Goal: Complete application form

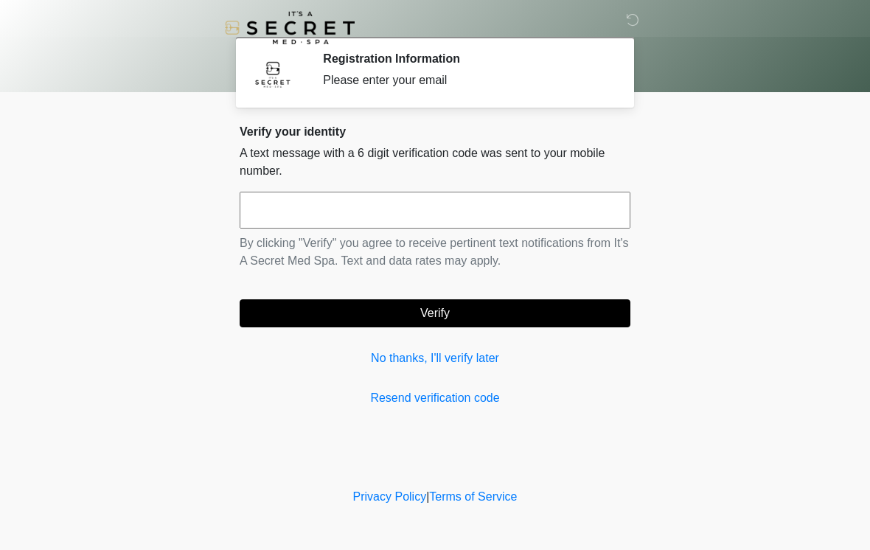
click at [276, 209] on input "text" at bounding box center [434, 210] width 391 height 37
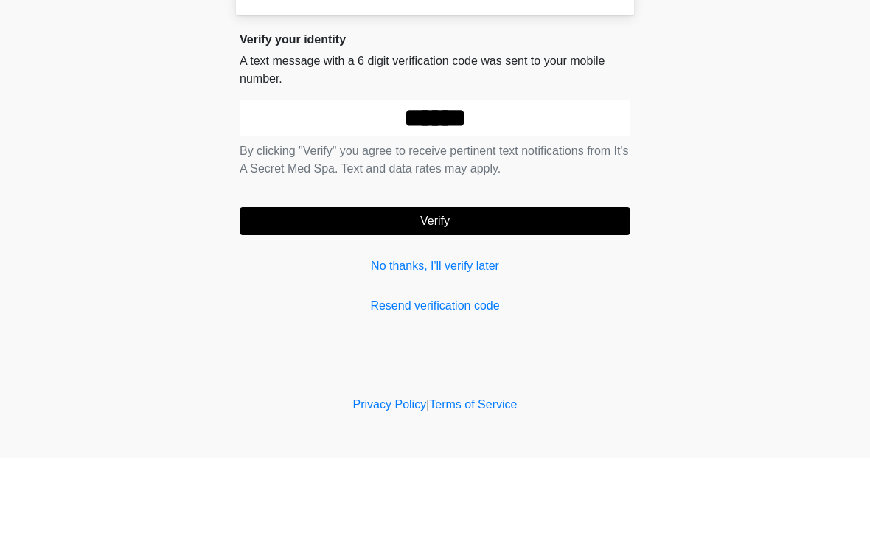
type input "******"
click at [449, 299] on button "Verify" at bounding box center [434, 313] width 391 height 28
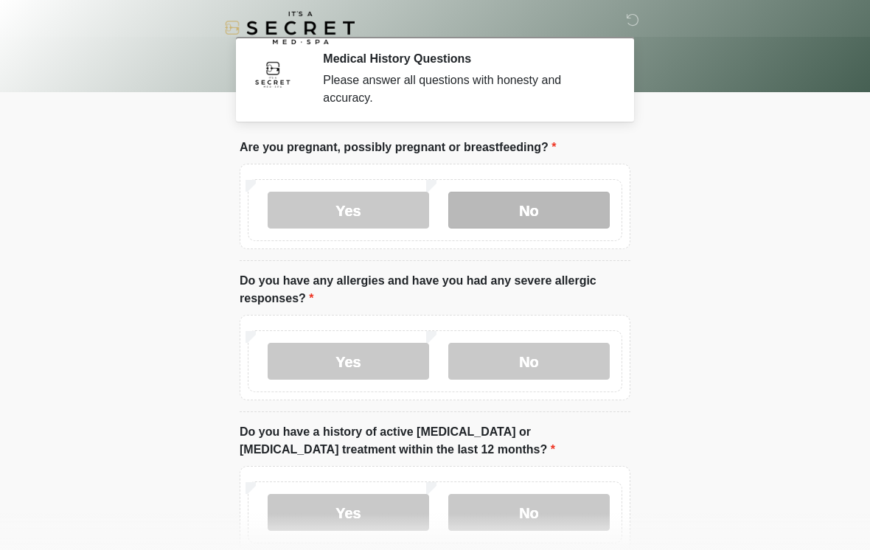
click at [531, 213] on label "No" at bounding box center [528, 210] width 161 height 37
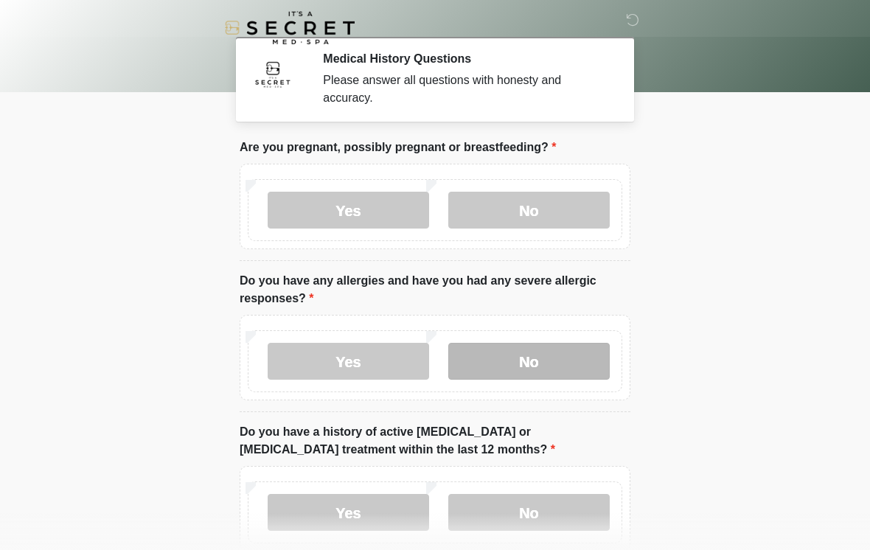
click at [531, 363] on label "No" at bounding box center [528, 361] width 161 height 37
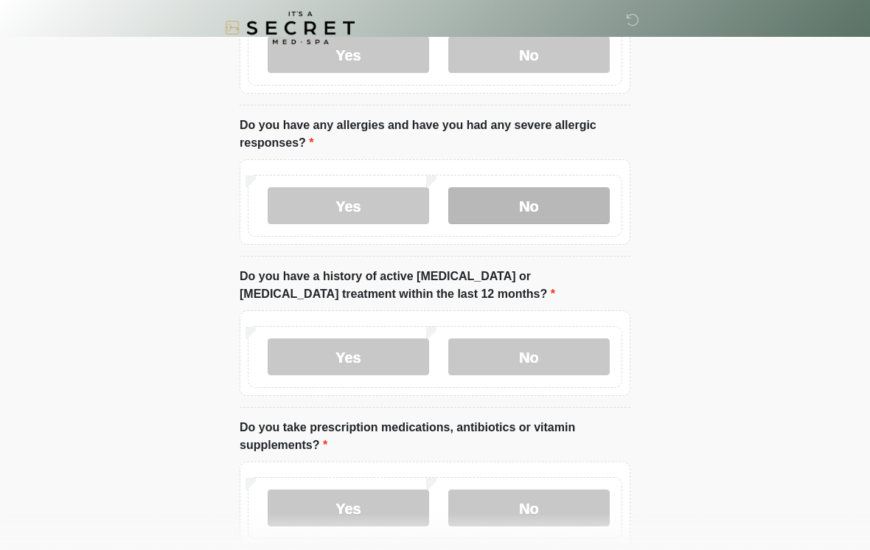
scroll to position [158, 0]
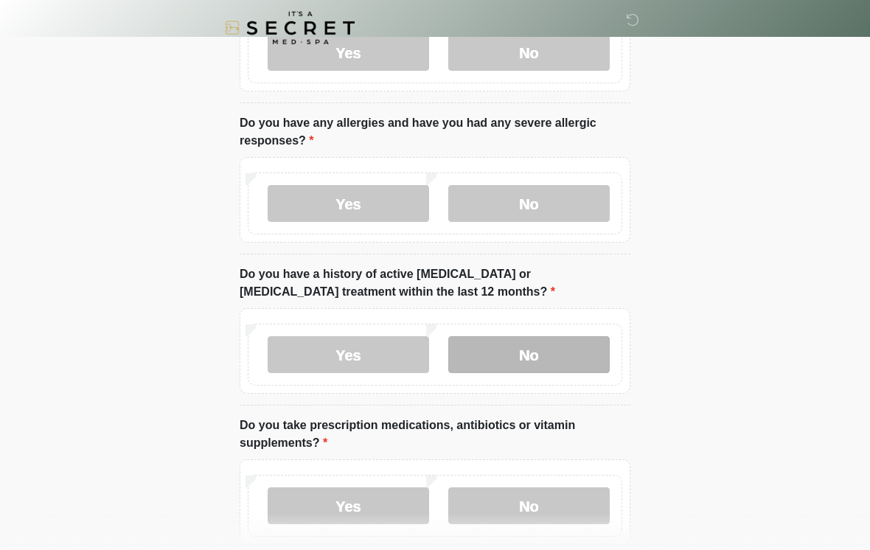
click at [534, 349] on label "No" at bounding box center [528, 354] width 161 height 37
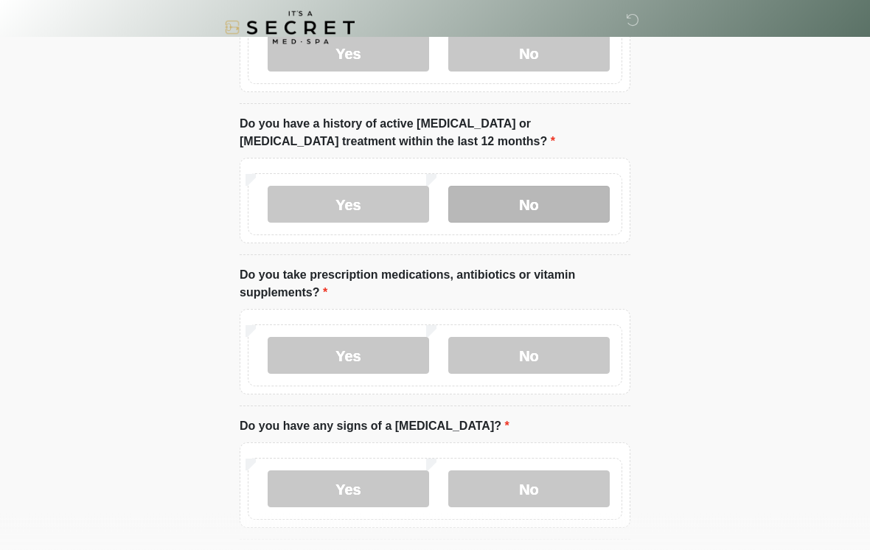
scroll to position [308, 0]
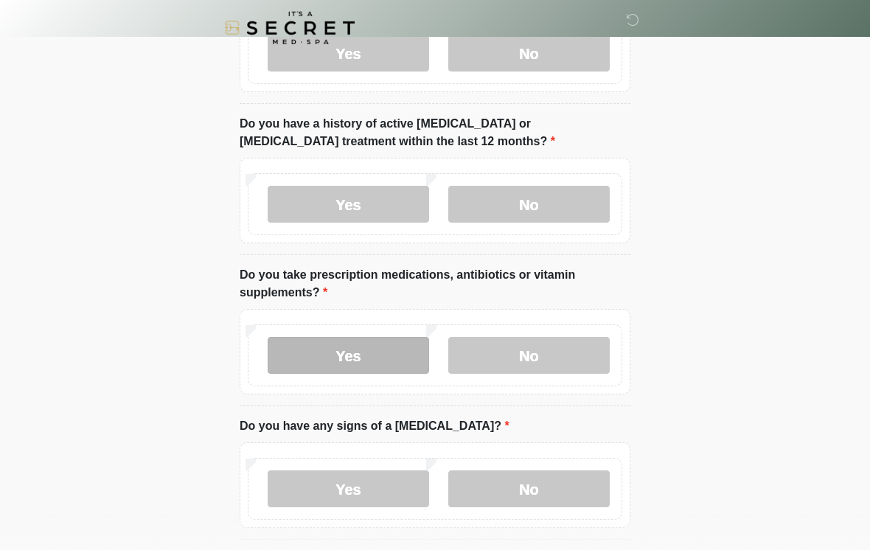
click at [350, 353] on label "Yes" at bounding box center [347, 355] width 161 height 37
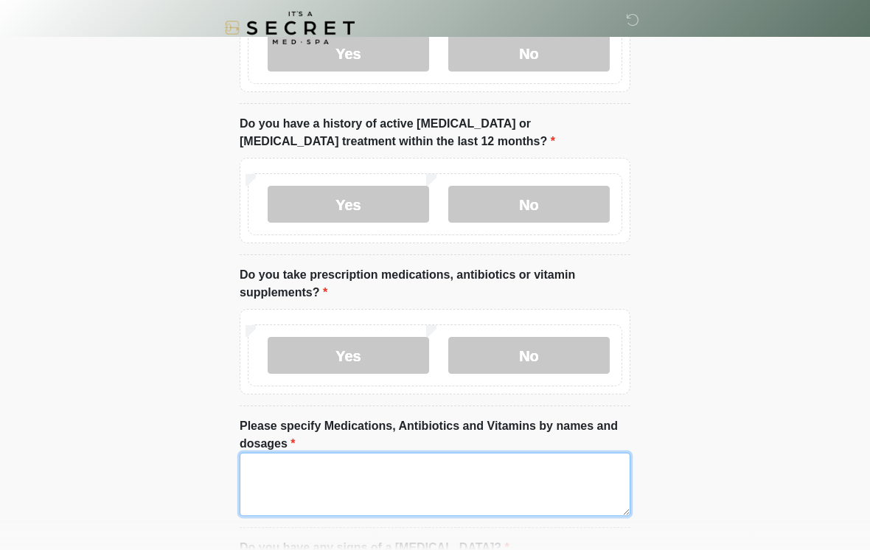
click at [270, 470] on textarea "Please specify Medications, Antibiotics and Vitamins by names and dosages" at bounding box center [434, 483] width 391 height 63
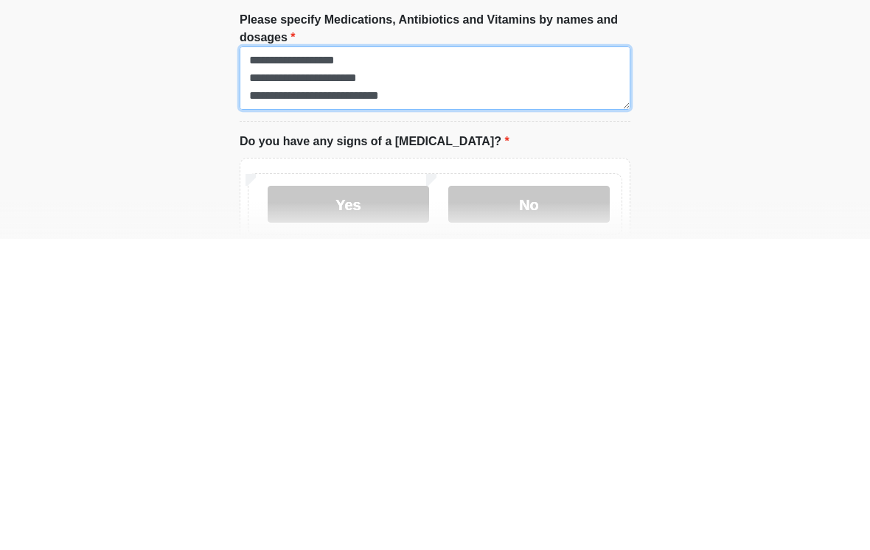
scroll to position [424, 0]
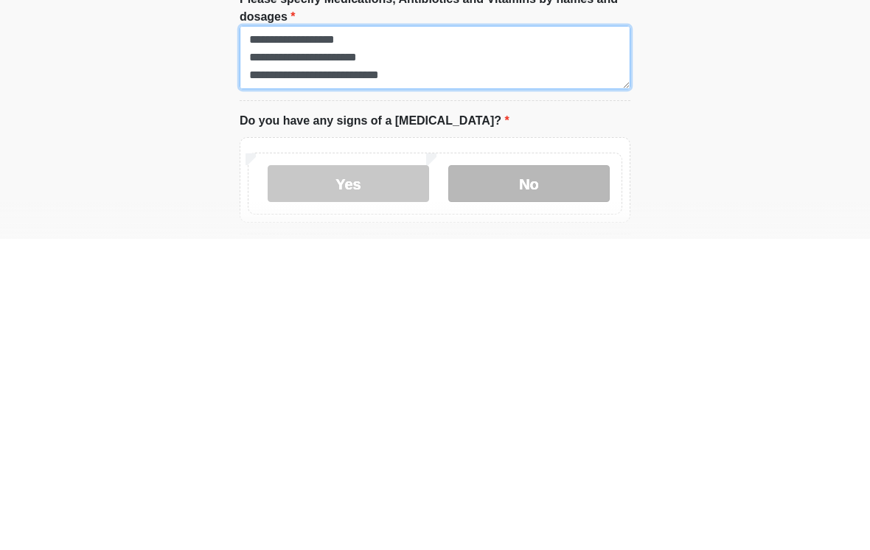
type textarea "**********"
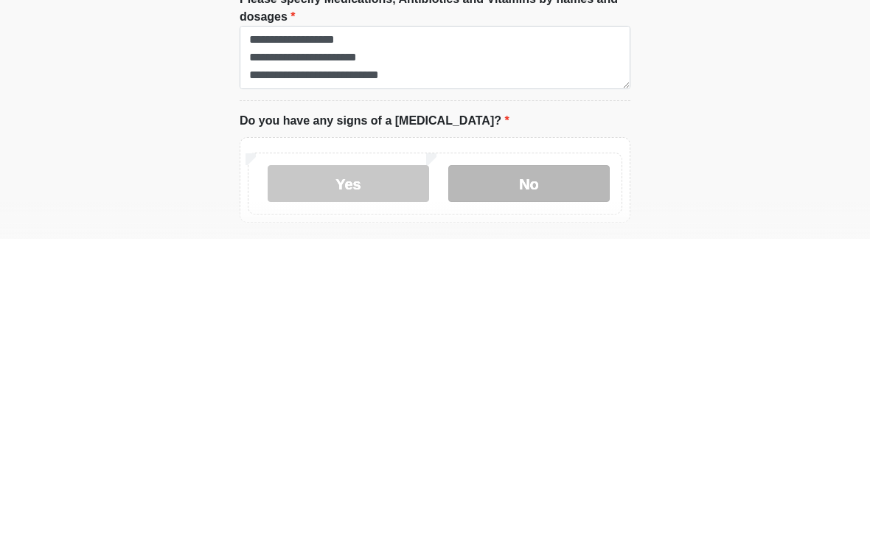
click at [540, 476] on label "No" at bounding box center [528, 494] width 161 height 37
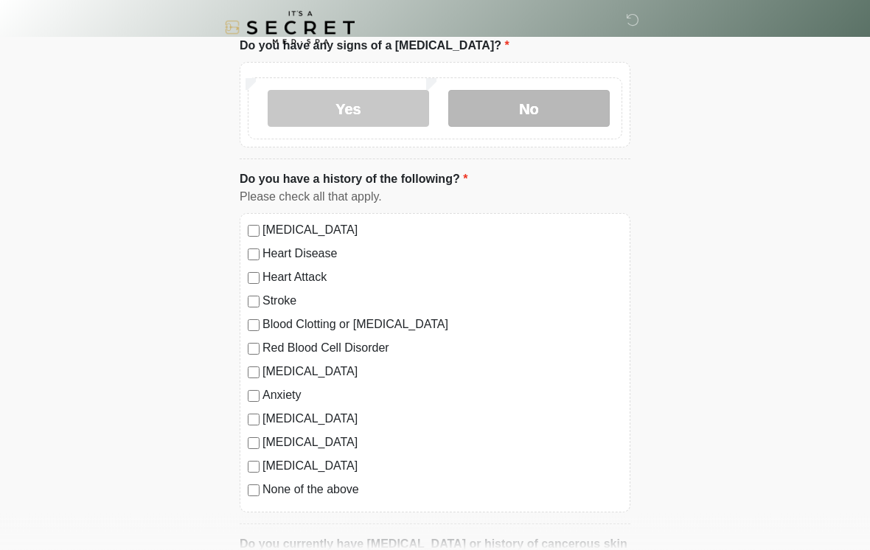
scroll to position [810, 0]
click at [264, 227] on label "High Blood Pressure" at bounding box center [442, 230] width 360 height 18
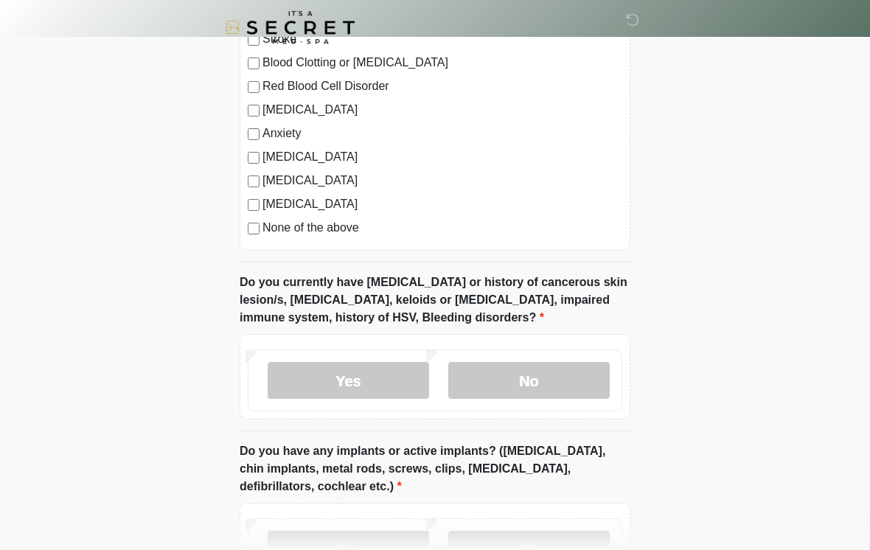
scroll to position [1071, 0]
click at [533, 375] on label "No" at bounding box center [528, 380] width 161 height 37
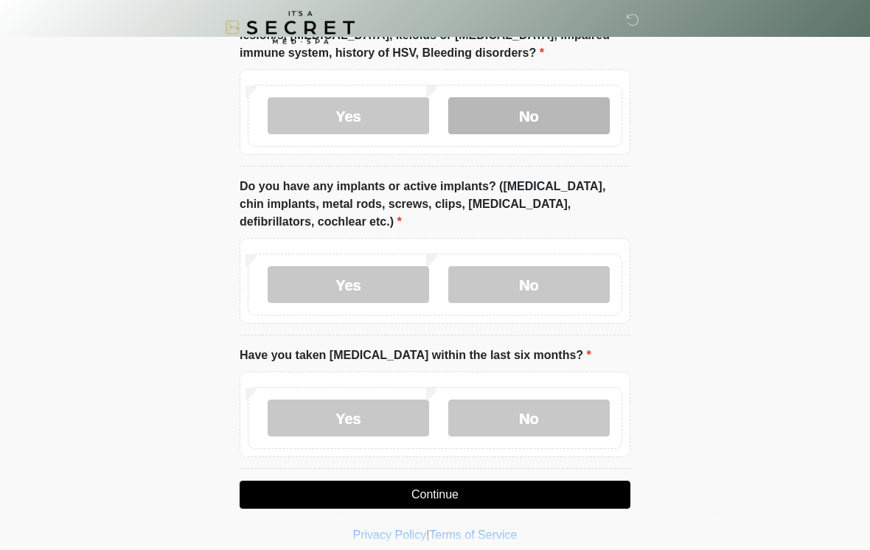
scroll to position [1336, 0]
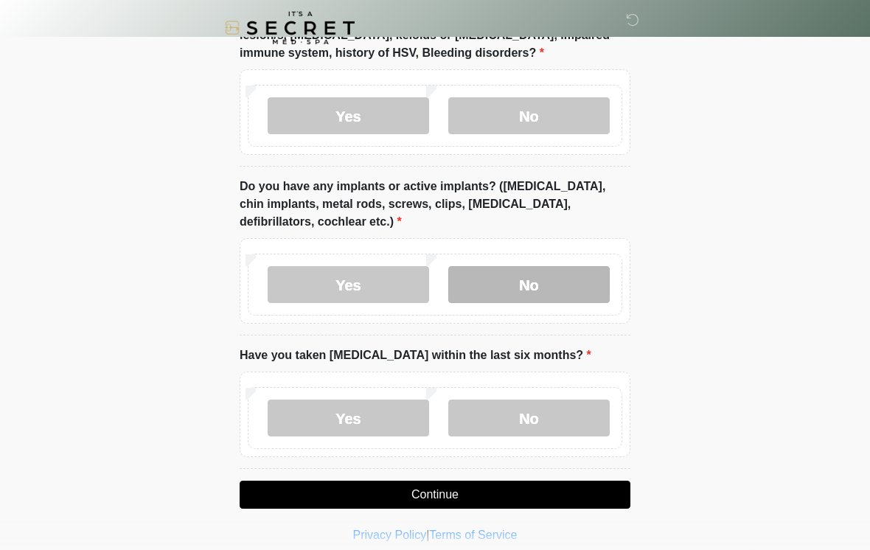
click at [530, 282] on label "No" at bounding box center [528, 284] width 161 height 37
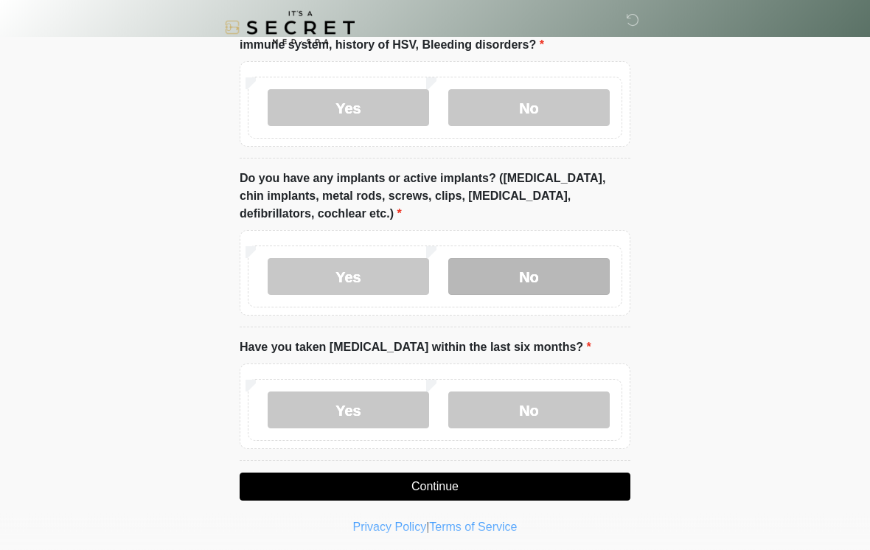
scroll to position [1348, 0]
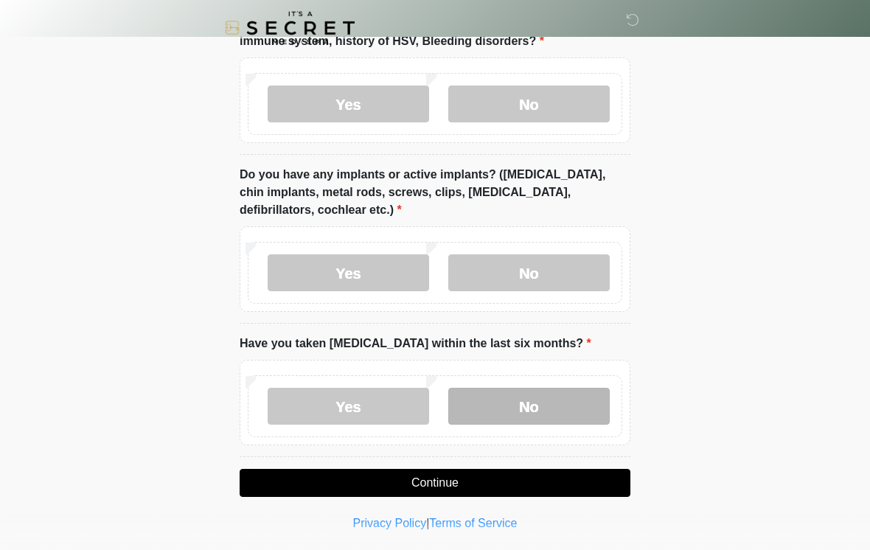
click at [538, 402] on label "No" at bounding box center [528, 406] width 161 height 37
click at [442, 476] on button "Continue" at bounding box center [434, 483] width 391 height 28
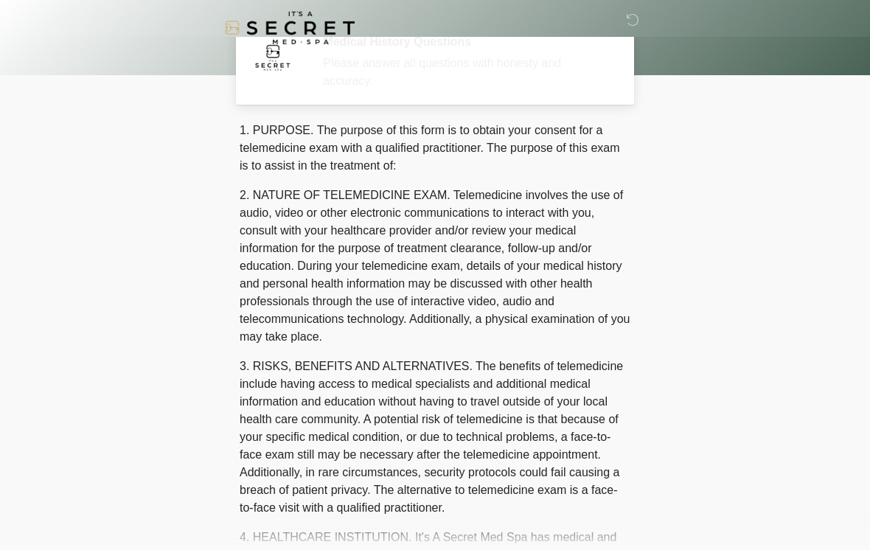
scroll to position [0, 0]
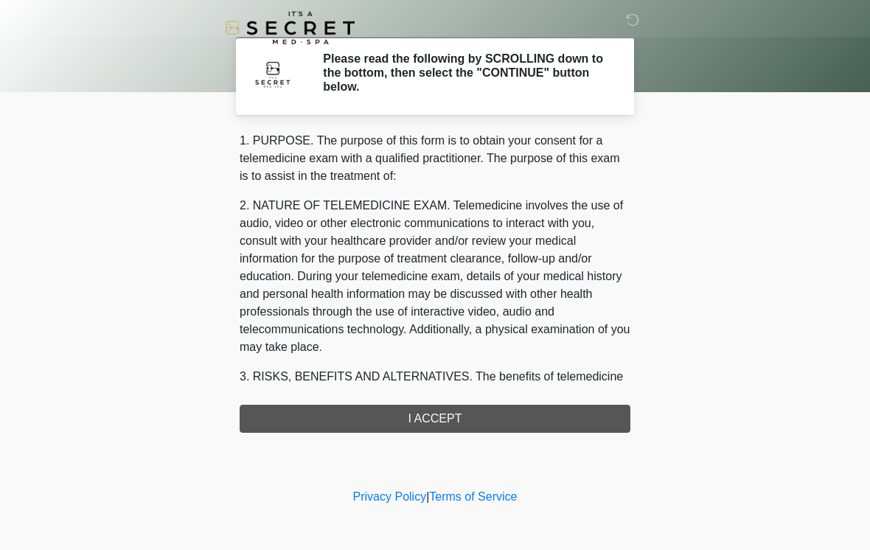
click at [435, 424] on div "1. PURPOSE. The purpose of this form is to obtain your consent for a telemedici…" at bounding box center [434, 282] width 391 height 301
click at [447, 421] on div "1. PURPOSE. The purpose of this form is to obtain your consent for a telemedici…" at bounding box center [434, 282] width 391 height 301
click at [435, 413] on div "1. PURPOSE. The purpose of this form is to obtain your consent for a telemedici…" at bounding box center [434, 282] width 391 height 301
click at [435, 421] on div "1. PURPOSE. The purpose of this form is to obtain your consent for a telemedici…" at bounding box center [434, 282] width 391 height 301
click at [435, 420] on div "1. PURPOSE. The purpose of this form is to obtain your consent for a telemedici…" at bounding box center [434, 282] width 391 height 301
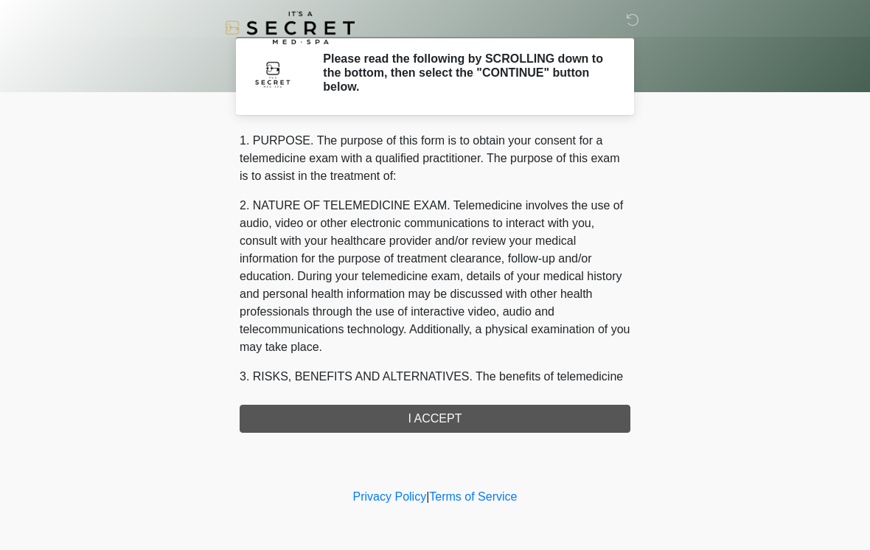
click at [437, 423] on div "1. PURPOSE. The purpose of this form is to obtain your consent for a telemedici…" at bounding box center [434, 282] width 391 height 301
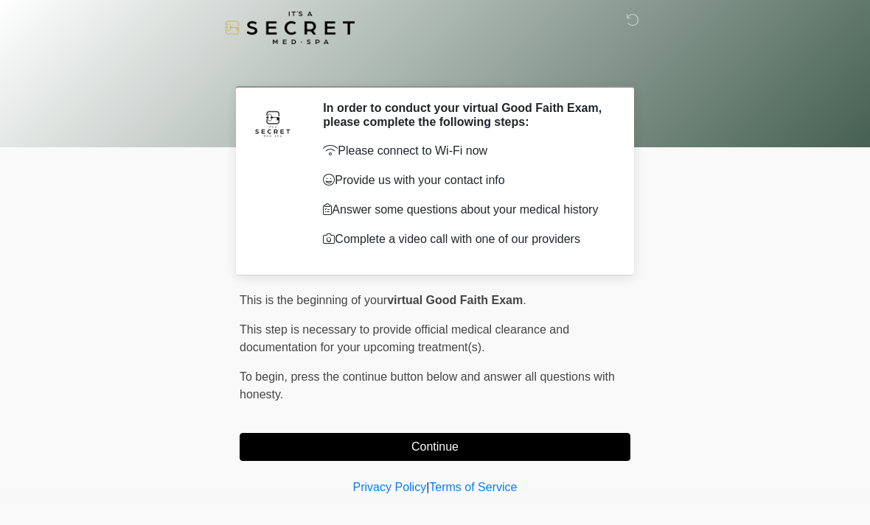
click at [455, 455] on button "Continue" at bounding box center [434, 447] width 391 height 28
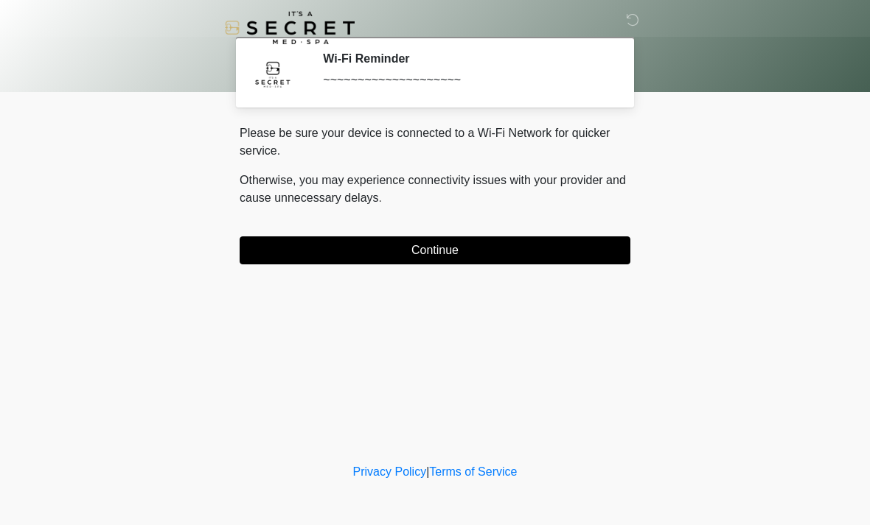
click at [513, 244] on button "Continue" at bounding box center [434, 251] width 391 height 28
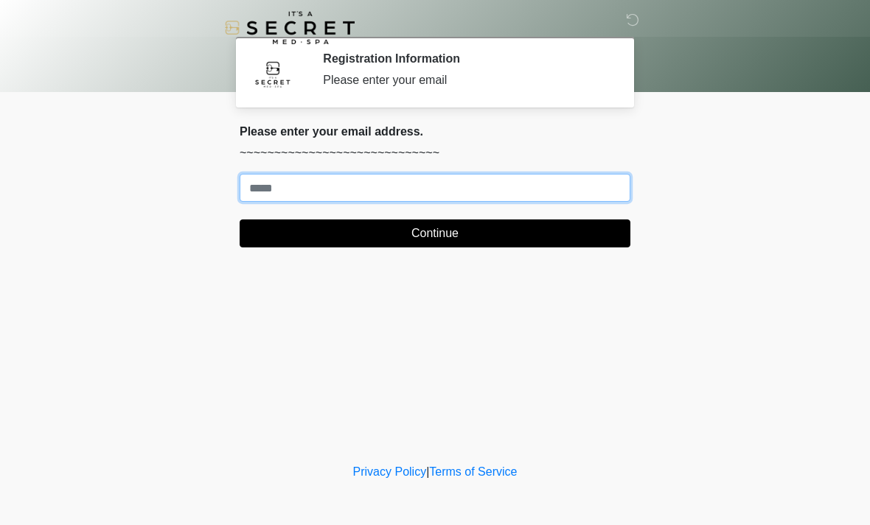
click at [445, 189] on input "Where should we email your treatment plan?" at bounding box center [434, 188] width 391 height 28
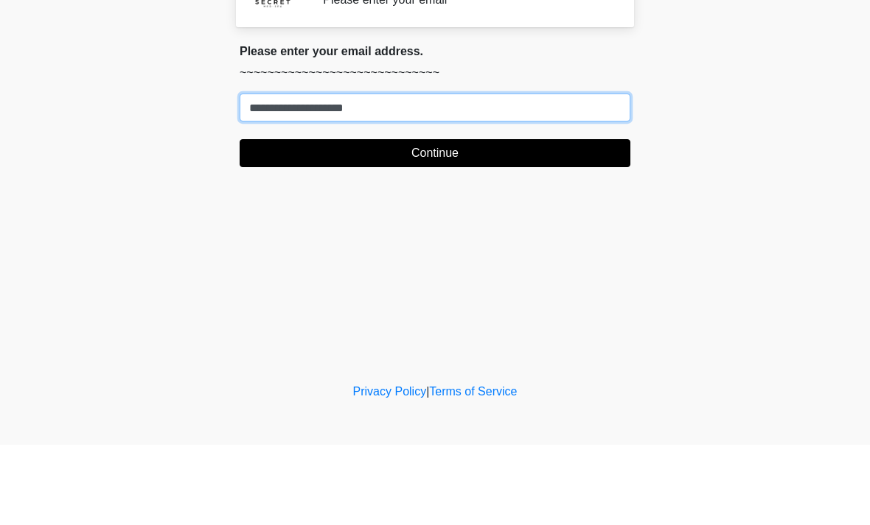
type input "**********"
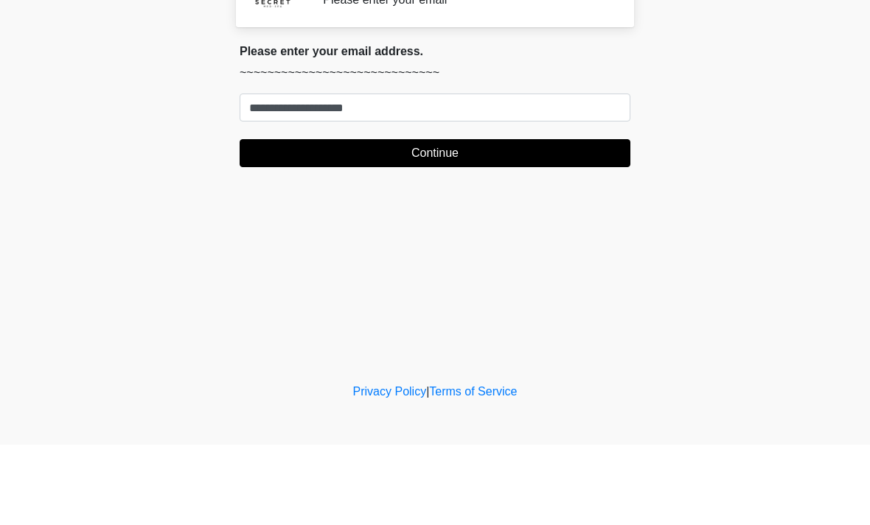
click at [504, 220] on button "Continue" at bounding box center [434, 234] width 391 height 28
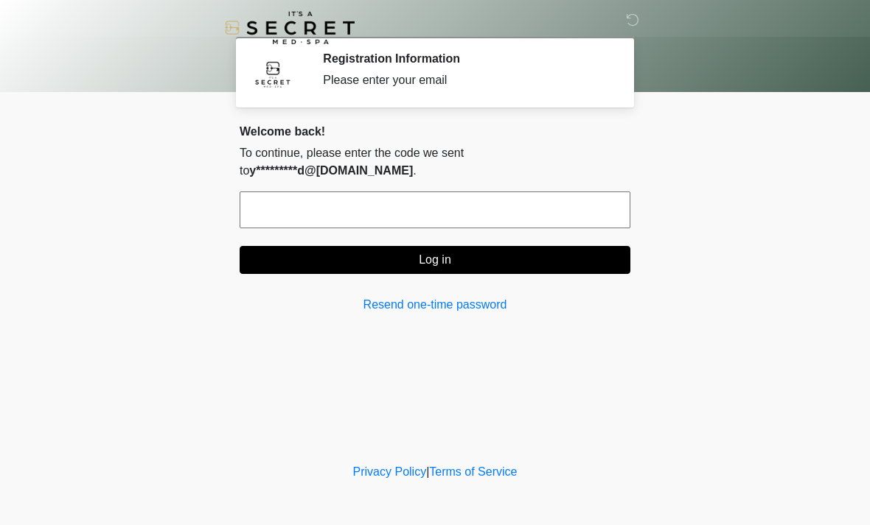
click at [388, 192] on input "text" at bounding box center [434, 210] width 391 height 37
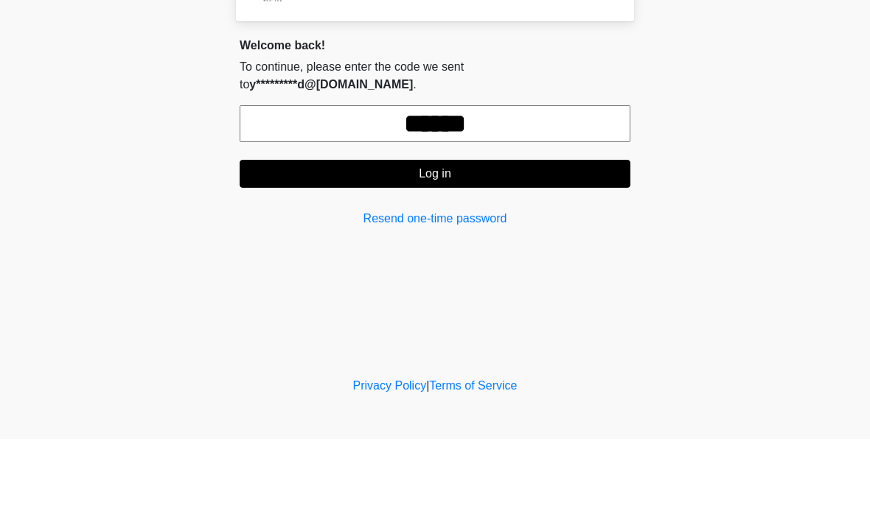
click at [477, 246] on button "Log in" at bounding box center [434, 260] width 391 height 28
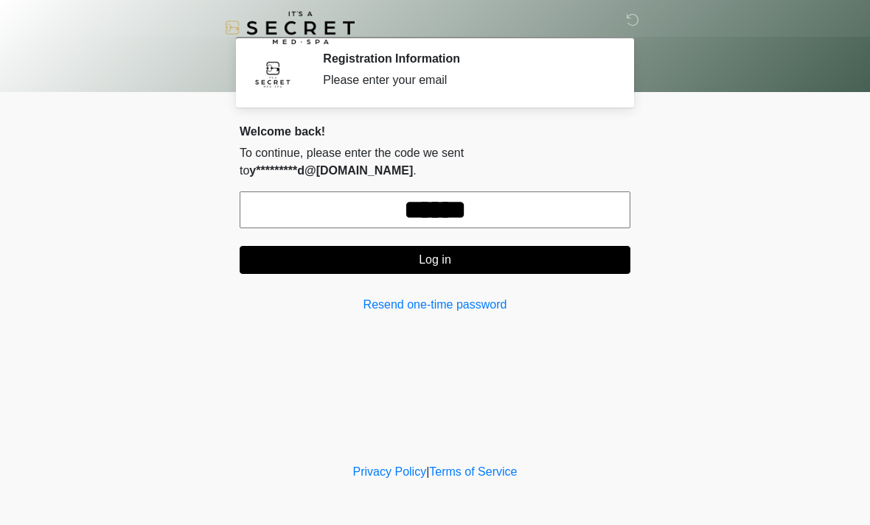
click at [528, 194] on input "******" at bounding box center [434, 210] width 391 height 37
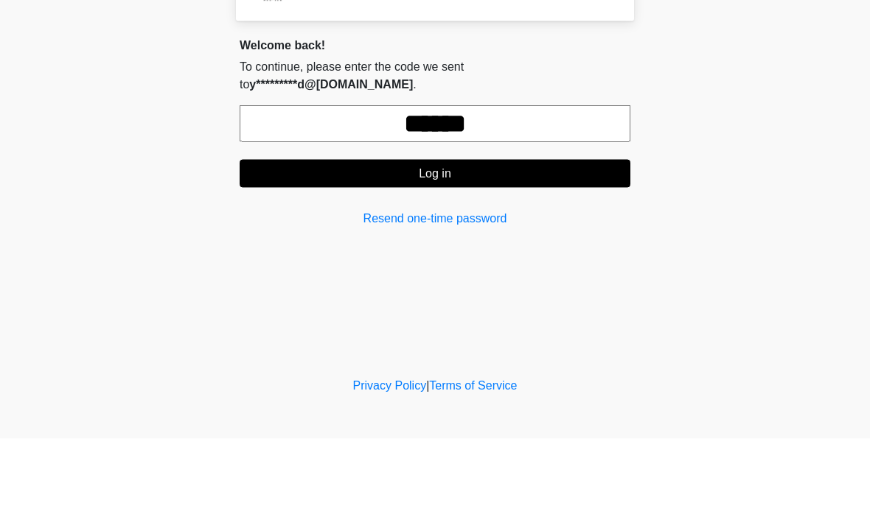
click at [472, 246] on button "Log in" at bounding box center [434, 260] width 391 height 28
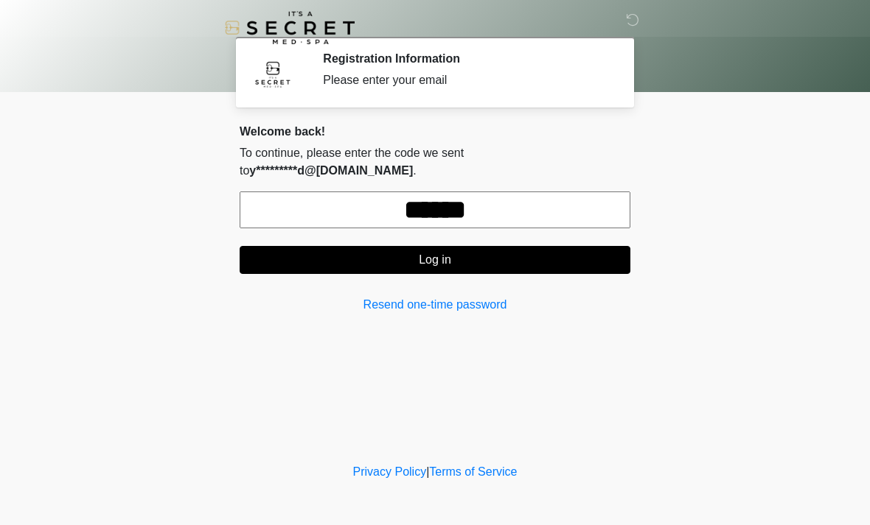
click at [513, 246] on button "Log in" at bounding box center [434, 260] width 391 height 28
click at [546, 192] on input "******" at bounding box center [434, 210] width 391 height 37
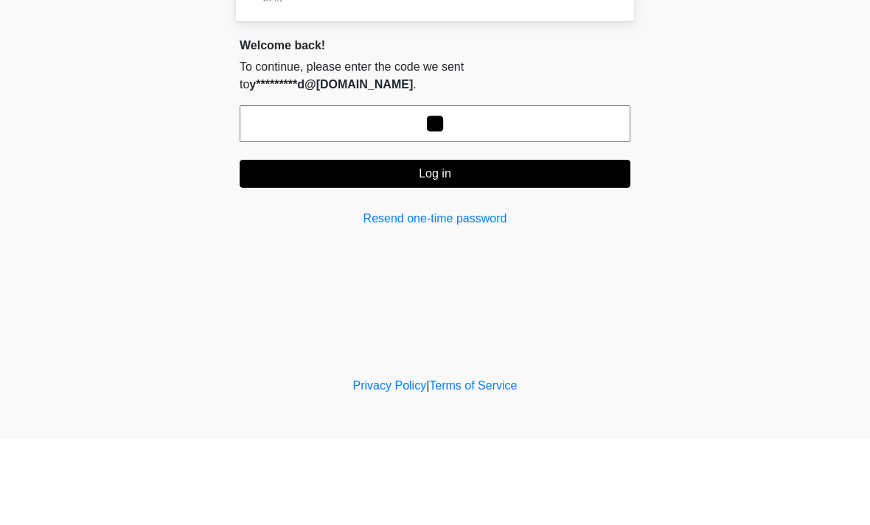
type input "*"
type input "******"
click at [416, 246] on button "Log in" at bounding box center [434, 260] width 391 height 28
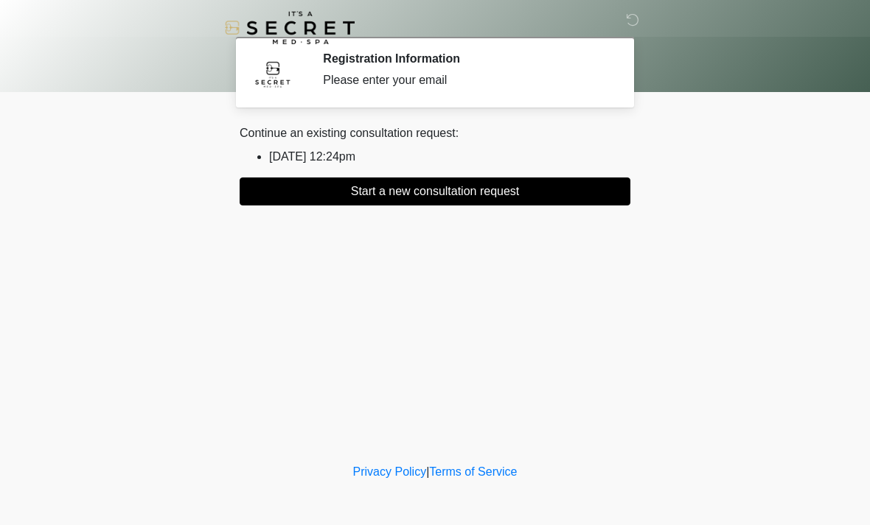
click at [511, 191] on button "Start a new consultation request" at bounding box center [434, 192] width 391 height 28
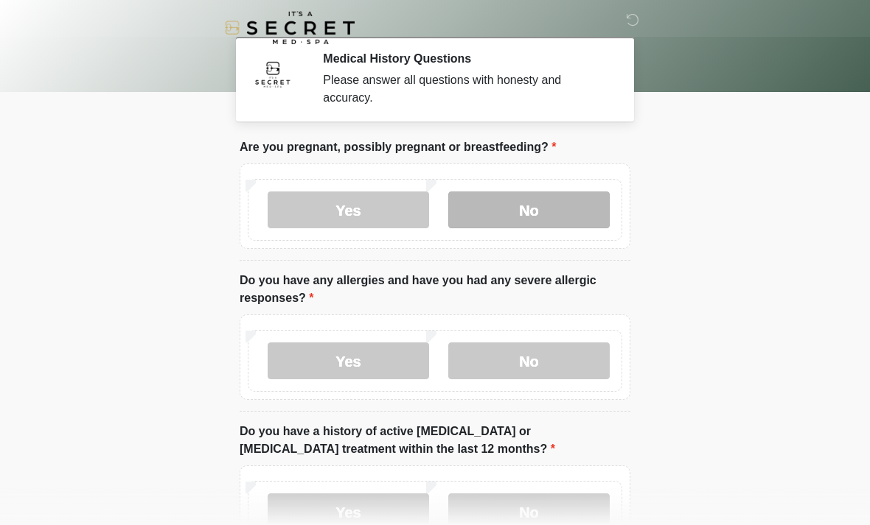
click at [589, 206] on label "No" at bounding box center [528, 210] width 161 height 37
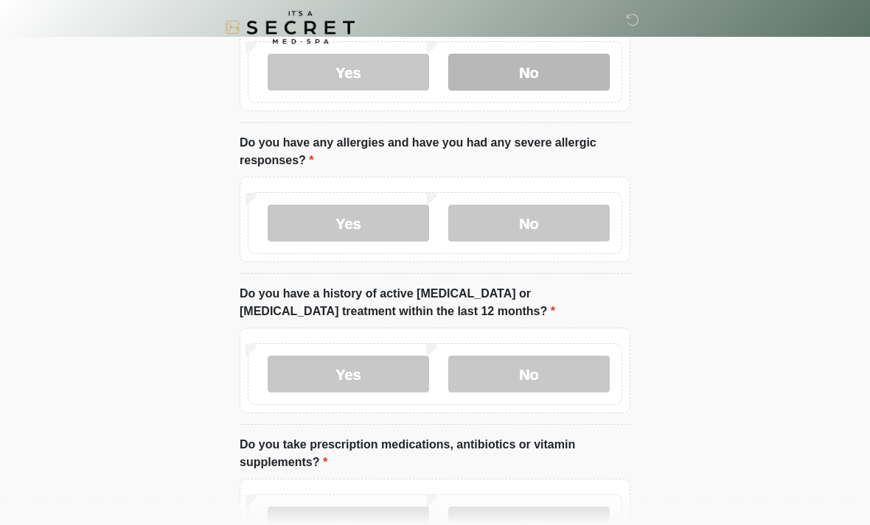
scroll to position [138, 0]
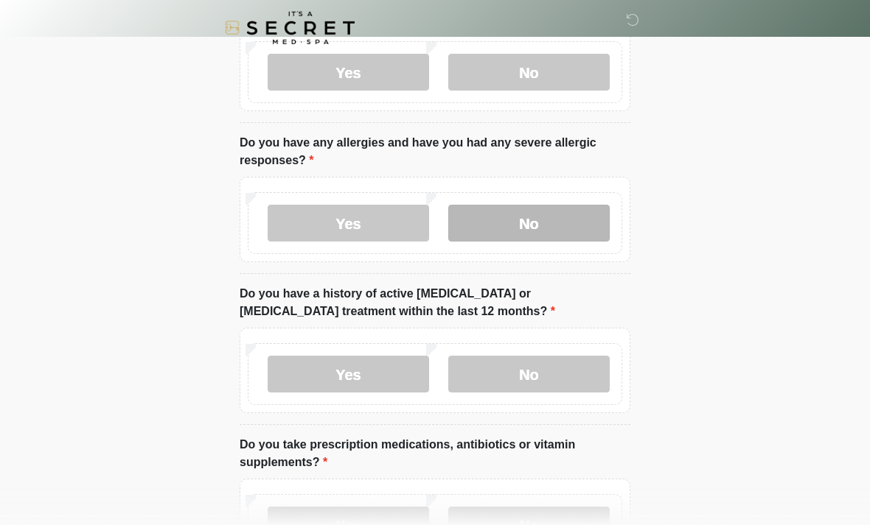
click at [582, 229] on label "No" at bounding box center [528, 223] width 161 height 37
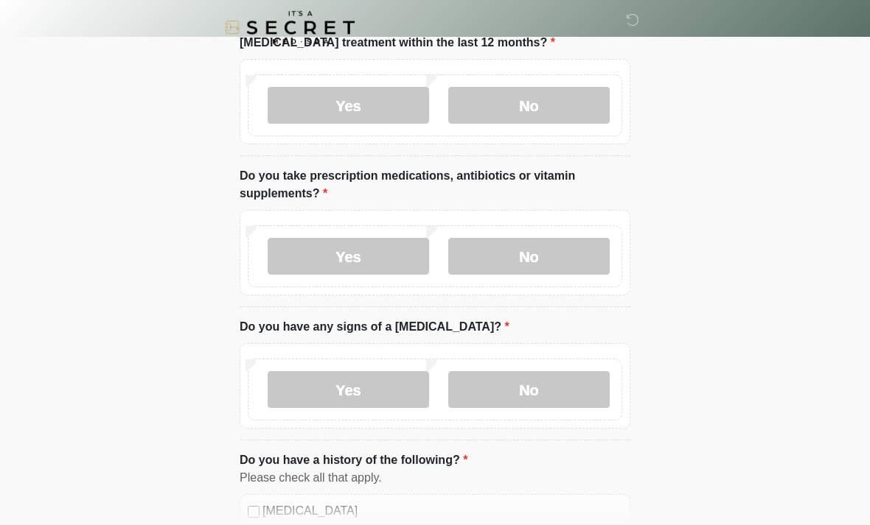
scroll to position [407, 0]
click at [559, 110] on label "No" at bounding box center [528, 105] width 161 height 37
click at [527, 261] on label "No" at bounding box center [528, 256] width 161 height 37
click at [571, 397] on label "No" at bounding box center [528, 389] width 161 height 37
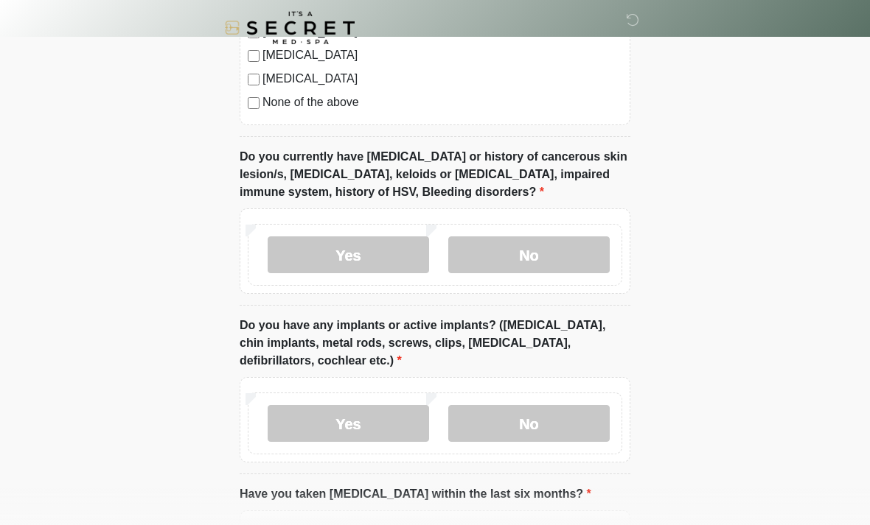
scroll to position [1086, 0]
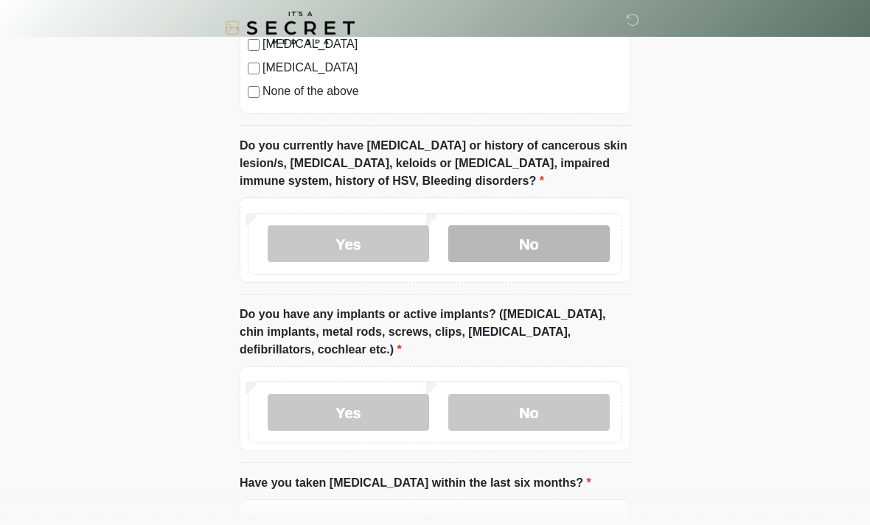
click at [566, 245] on label "No" at bounding box center [528, 243] width 161 height 37
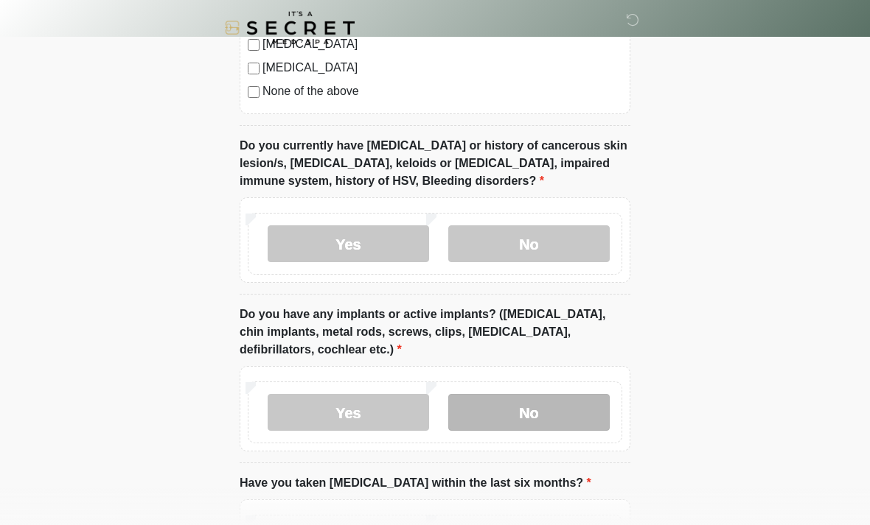
click at [570, 427] on label "No" at bounding box center [528, 412] width 161 height 37
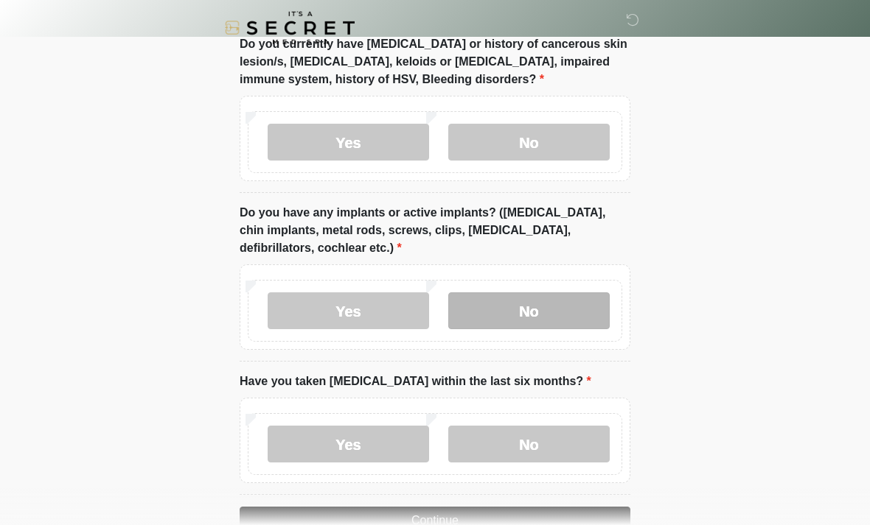
scroll to position [1227, 0]
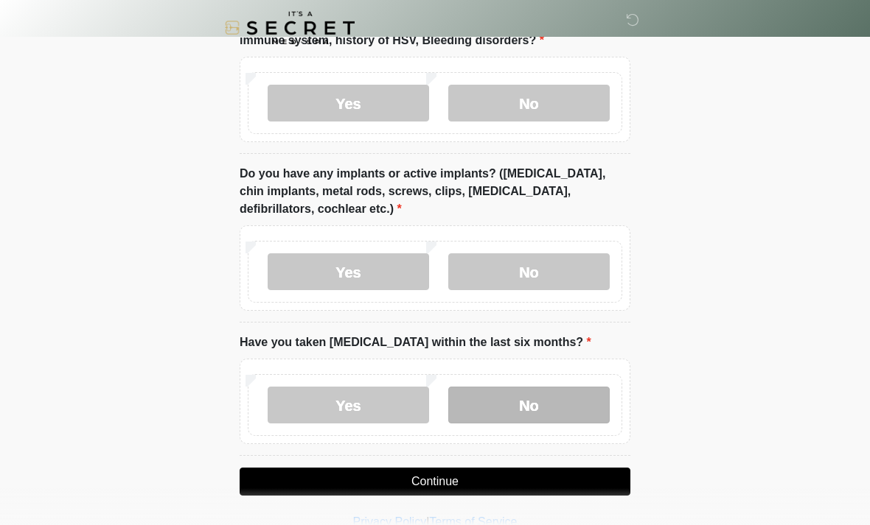
click at [551, 406] on label "No" at bounding box center [528, 405] width 161 height 37
click at [453, 473] on button "Continue" at bounding box center [434, 482] width 391 height 28
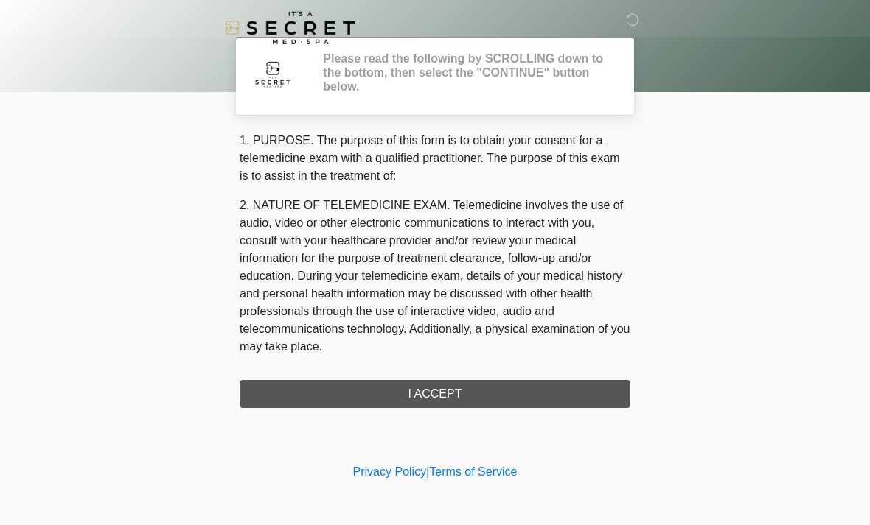
scroll to position [0, 0]
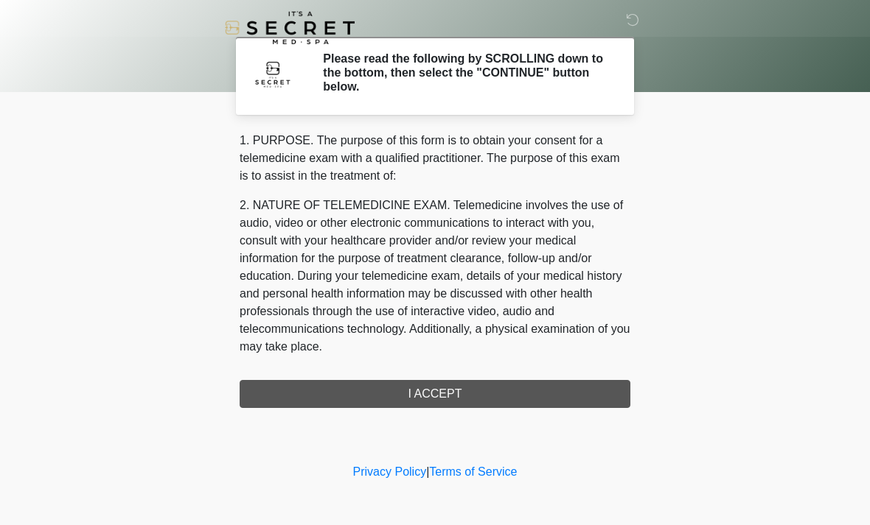
click at [522, 393] on div "1. PURPOSE. The purpose of this form is to obtain your consent for a telemedici…" at bounding box center [434, 270] width 391 height 276
click at [442, 385] on div "1. PURPOSE. The purpose of this form is to obtain your consent for a telemedici…" at bounding box center [434, 270] width 391 height 276
click at [445, 391] on div "1. PURPOSE. The purpose of this form is to obtain your consent for a telemedici…" at bounding box center [434, 270] width 391 height 276
click at [438, 391] on div "1. PURPOSE. The purpose of this form is to obtain your consent for a telemedici…" at bounding box center [434, 270] width 391 height 276
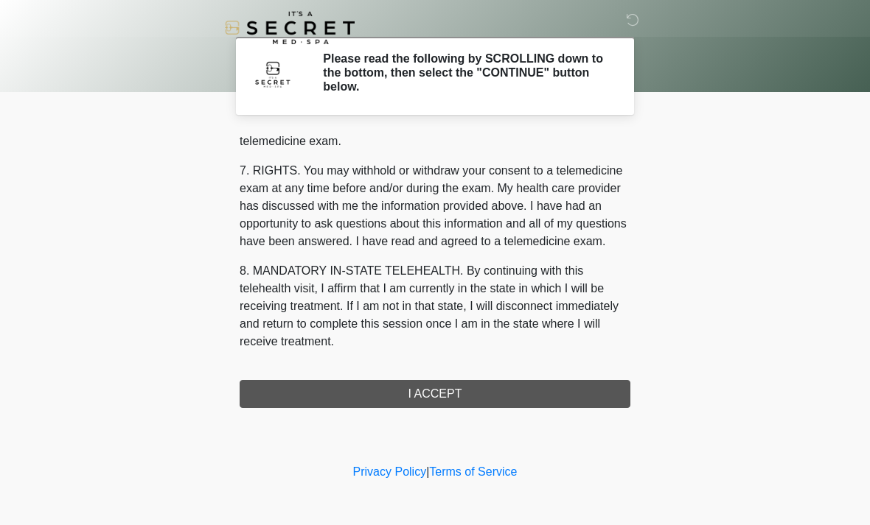
click at [458, 400] on div "1. PURPOSE. The purpose of this form is to obtain your consent for a telemedici…" at bounding box center [434, 270] width 391 height 276
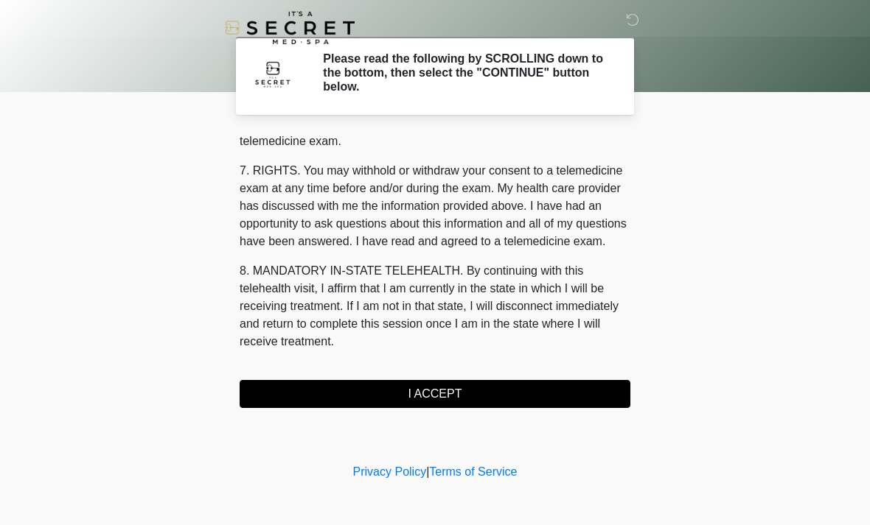
click at [466, 402] on button "I ACCEPT" at bounding box center [434, 394] width 391 height 28
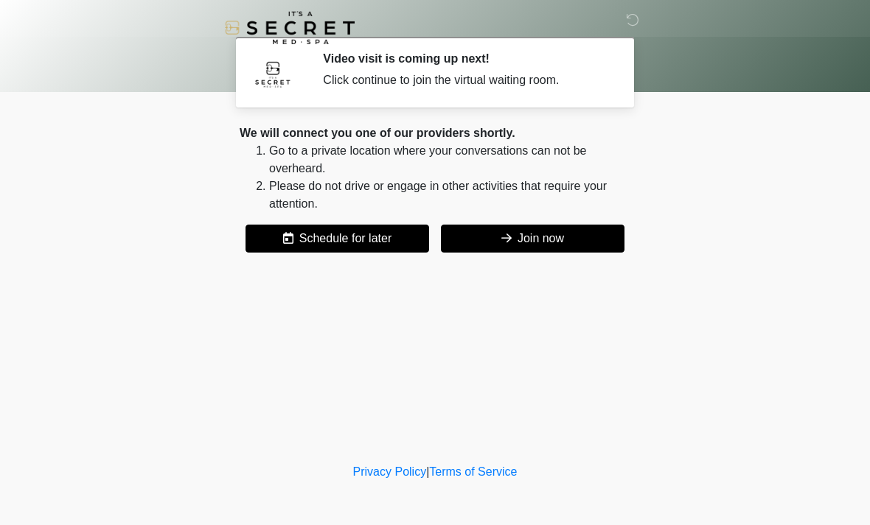
click at [564, 242] on button "Join now" at bounding box center [532, 239] width 183 height 28
